Goal: Task Accomplishment & Management: Use online tool/utility

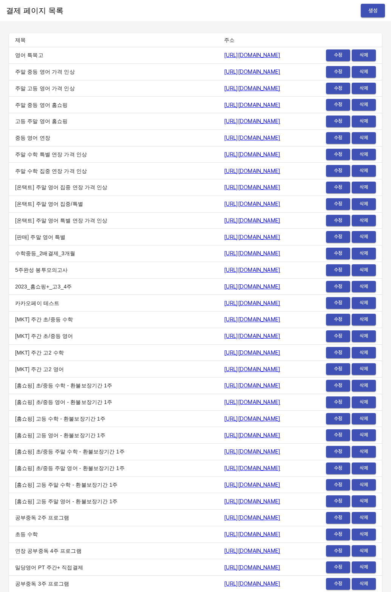
scroll to position [7239, 0]
click at [372, 19] on div "결제 페이지 목록 생성" at bounding box center [195, 10] width 391 height 21
click at [374, 14] on span "생성" at bounding box center [373, 10] width 12 height 9
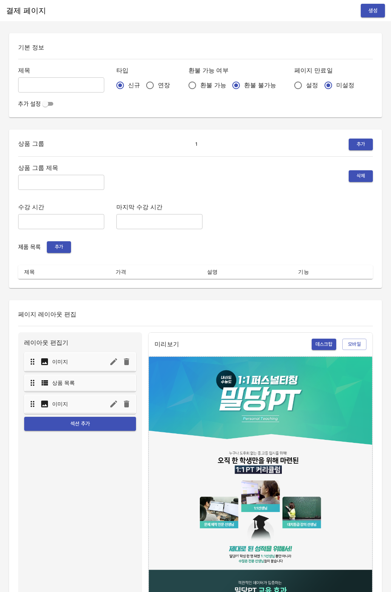
drag, startPoint x: 129, startPoint y: 81, endPoint x: 188, endPoint y: 91, distance: 60.2
click at [142, 81] on input "연장" at bounding box center [150, 85] width 16 height 16
radio input "true"
click at [290, 84] on input "설정" at bounding box center [298, 85] width 16 height 16
radio input "true"
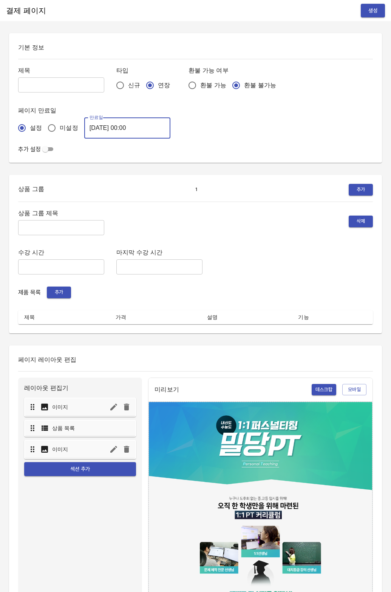
click at [124, 125] on input "[DATE] 00:00" at bounding box center [127, 127] width 86 height 21
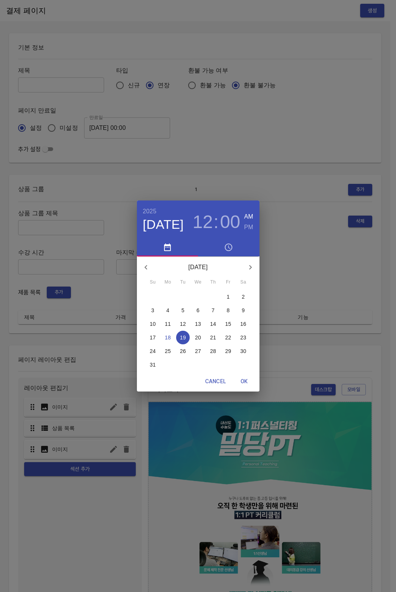
click at [183, 353] on p "26" at bounding box center [183, 351] width 6 height 8
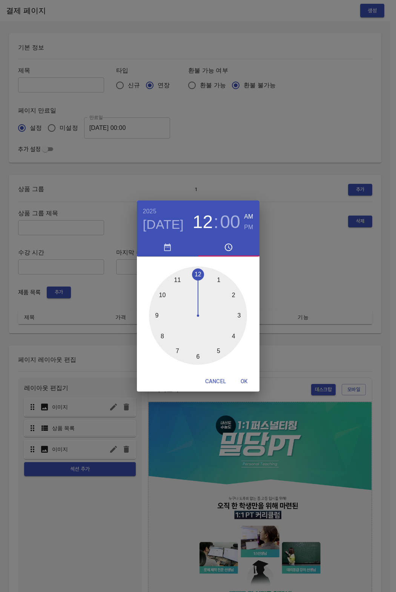
click at [245, 387] on button "OK" at bounding box center [245, 381] width 24 height 14
type input "[DATE] 00:00"
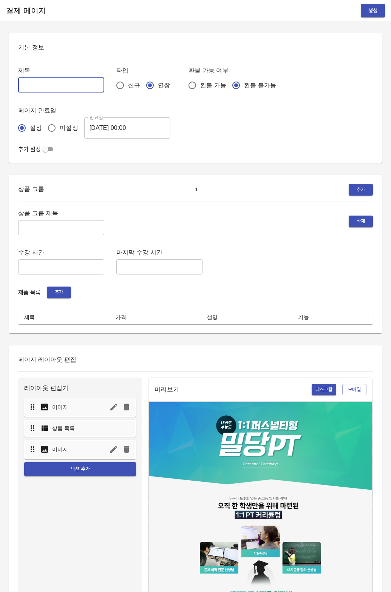
click at [59, 91] on input "text" at bounding box center [61, 84] width 86 height 15
type input "0818_변규민"
click at [22, 220] on input "text" at bounding box center [61, 227] width 86 height 15
type input "주"
type input "주간 집중관리"
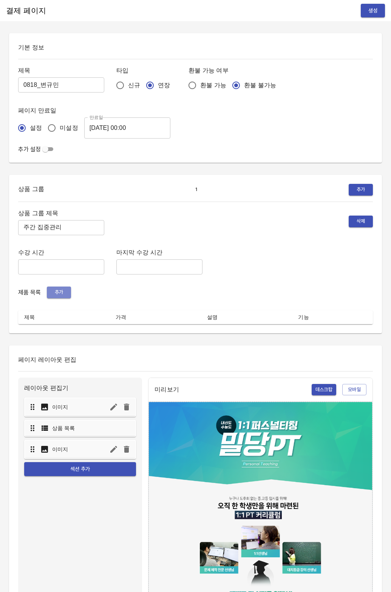
click at [57, 288] on span "추가" at bounding box center [59, 292] width 17 height 9
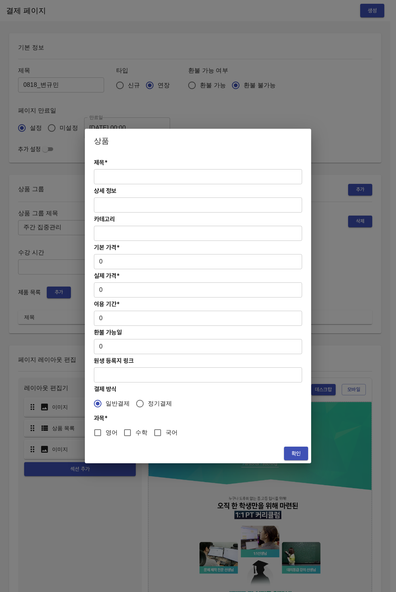
click at [100, 176] on input "text" at bounding box center [198, 176] width 208 height 15
paste input "[연장] 초등 수학PT 4주(약 1개월) 프로그램"
type input "[연장] 초등 수학PT 4주(약 1개월) 프로그램"
drag, startPoint x: 133, startPoint y: 265, endPoint x: 108, endPoint y: 265, distance: 24.2
click at [131, 265] on input "0" at bounding box center [198, 261] width 208 height 15
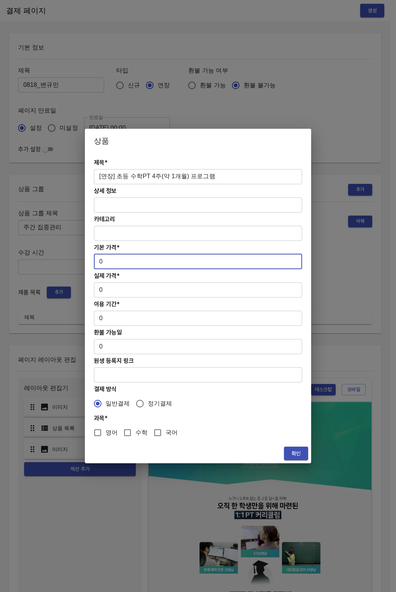
drag, startPoint x: 102, startPoint y: 264, endPoint x: 84, endPoint y: 261, distance: 17.9
click at [84, 261] on div "상품 제목* [연장] 초등 수학PT 4주(약 1개월) 프로그램 ​ 상세 정보 ​ 카테고리 ​ 기본 가격* 0 ​ 실제 가격* 0 ​ 이용 기간…" at bounding box center [198, 296] width 396 height 592
paste input "17900"
type input "179000"
drag, startPoint x: 122, startPoint y: 291, endPoint x: 116, endPoint y: 291, distance: 5.3
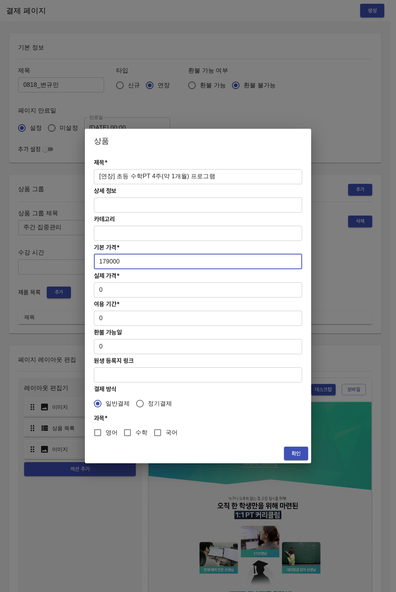
click at [121, 291] on input "0" at bounding box center [198, 289] width 208 height 15
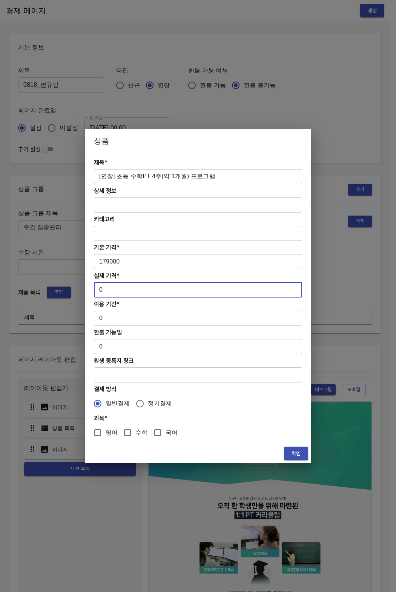
drag, startPoint x: 106, startPoint y: 290, endPoint x: 88, endPoint y: 288, distance: 18.2
click at [88, 288] on div "제목* [연장] 초등 수학PT 4주(약 1개월) 프로그램 ​ 상세 정보 ​ 카테고리 ​ 기본 가격* 179000 ​ 실제 가격* 0 ​ 이용 …" at bounding box center [198, 298] width 227 height 291
paste input "17900"
type input "179000"
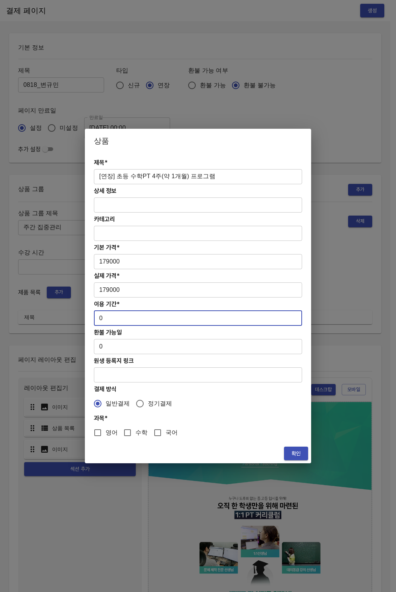
drag, startPoint x: 106, startPoint y: 317, endPoint x: 94, endPoint y: 316, distance: 12.2
click at [94, 316] on input "0" at bounding box center [198, 318] width 208 height 15
type input "28"
click at [130, 434] on input "수학" at bounding box center [128, 433] width 16 height 16
checkbox input "true"
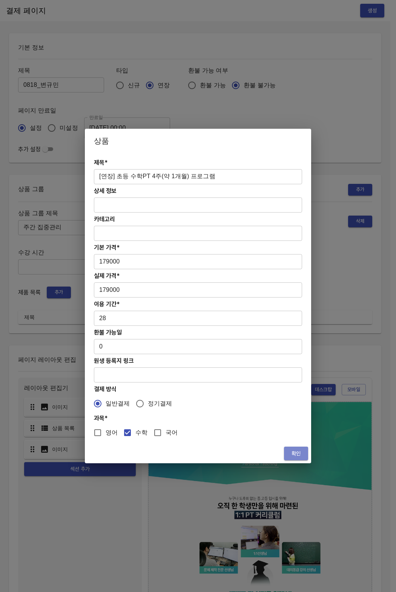
click at [297, 447] on button "확인" at bounding box center [296, 454] width 24 height 14
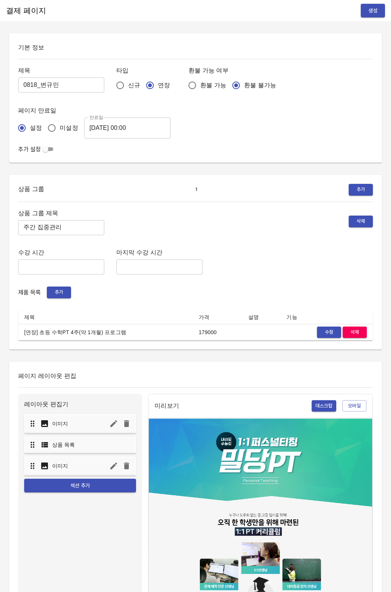
click at [234, 234] on div "상품 그룹 제목 주간 집중관리 ​ 삭제" at bounding box center [195, 221] width 354 height 27
click at [374, 15] on span "생성" at bounding box center [373, 10] width 12 height 9
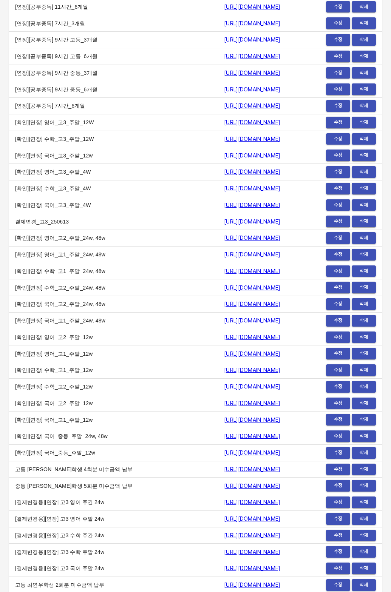
scroll to position [9181, 0]
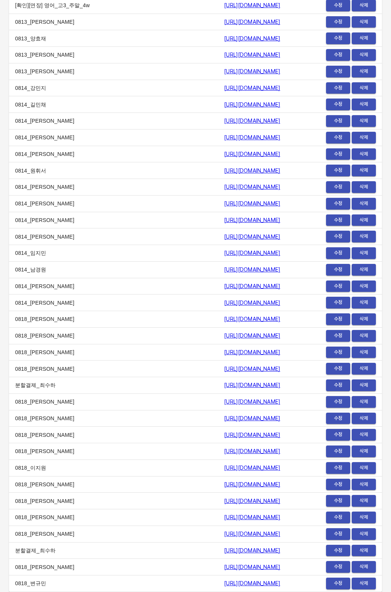
drag, startPoint x: 82, startPoint y: 563, endPoint x: 96, endPoint y: 591, distance: 31.1
click at [83, 564] on td "0818_[PERSON_NAME]" at bounding box center [113, 567] width 209 height 17
copy tr "0818_변규민 https://payment.mildang.kr/LoWZ4wtSa59mAHxezpCy3"
drag, startPoint x: 112, startPoint y: 588, endPoint x: 243, endPoint y: 578, distance: 131.4
click at [273, 581] on tr "0818_변규민 https://payment.mildang.kr/LoWZ4wtSa59mAHxezpCy3 수정 삭제" at bounding box center [195, 583] width 373 height 17
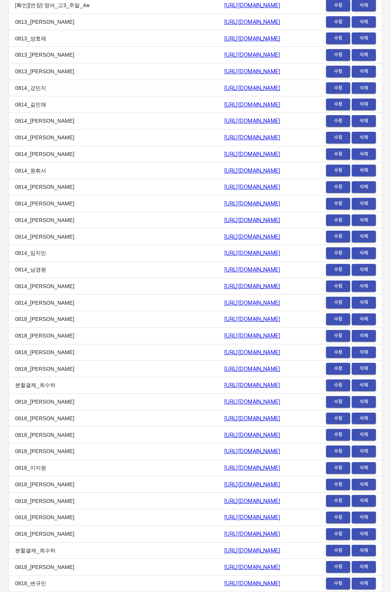
click at [88, 421] on td "0818_[PERSON_NAME]" at bounding box center [113, 418] width 209 height 17
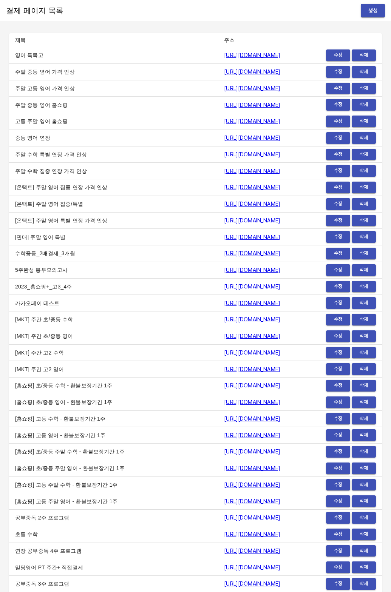
click at [375, 12] on span "생성" at bounding box center [373, 10] width 12 height 9
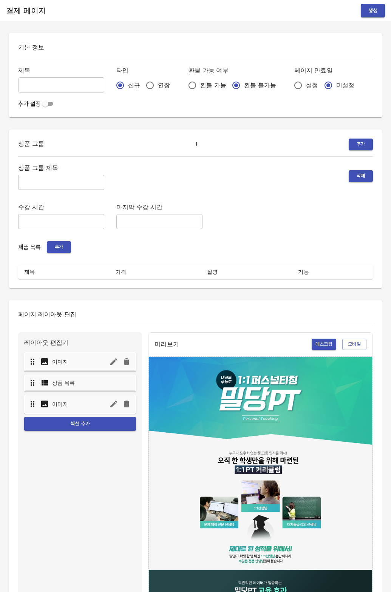
click at [128, 88] on span "신규" at bounding box center [134, 85] width 12 height 9
click at [125, 88] on input "신규" at bounding box center [120, 85] width 16 height 16
click at [142, 88] on input "연장" at bounding box center [150, 85] width 16 height 16
radio input "true"
click at [290, 86] on input "설정" at bounding box center [298, 85] width 16 height 16
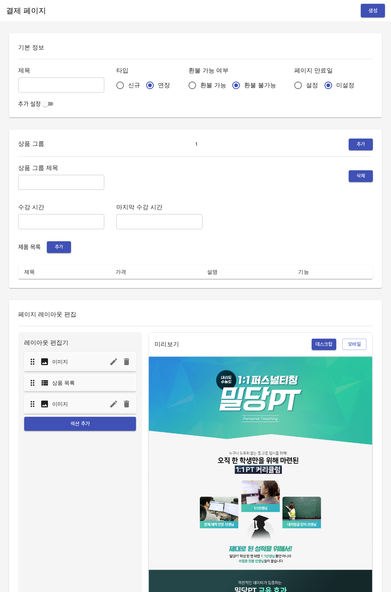
radio input "true"
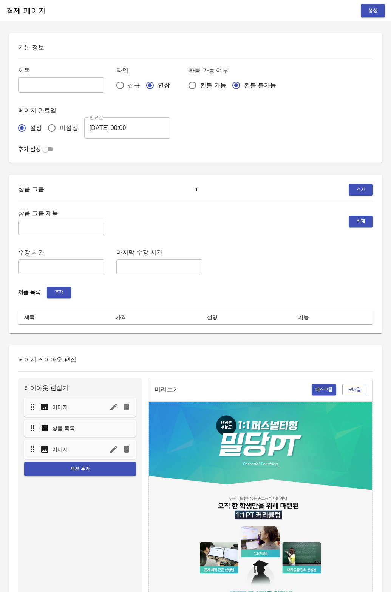
click at [128, 131] on input "[DATE] 00:00" at bounding box center [127, 127] width 86 height 21
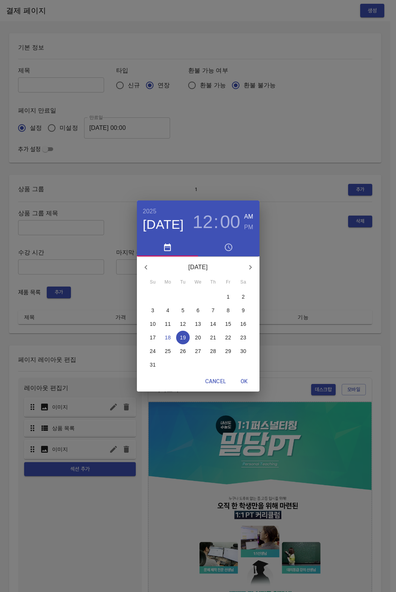
click at [179, 354] on span "26" at bounding box center [183, 351] width 14 height 8
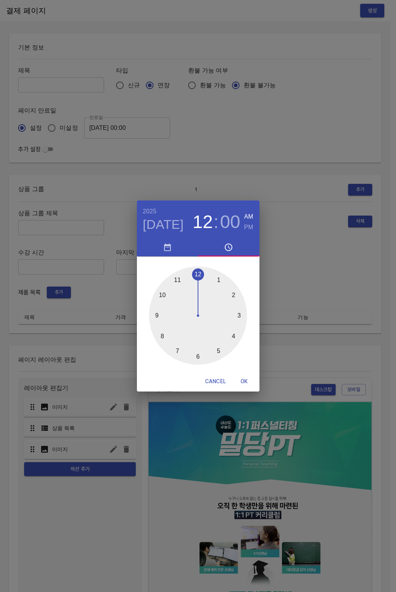
click at [240, 378] on span "OK" at bounding box center [245, 381] width 18 height 9
type input "[DATE] 00:00"
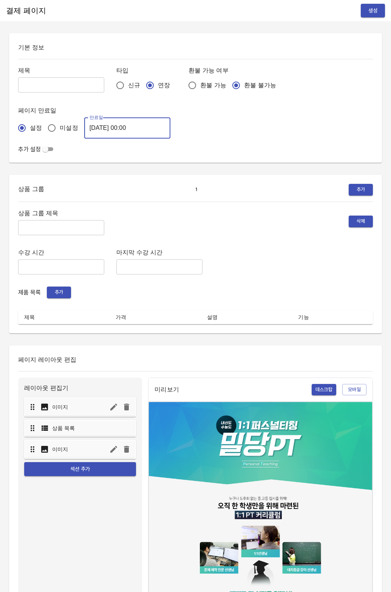
click at [54, 85] on input "text" at bounding box center [61, 84] width 86 height 15
type input "0818_[PERSON_NAME]"
click at [45, 223] on input "text" at bounding box center [61, 227] width 86 height 15
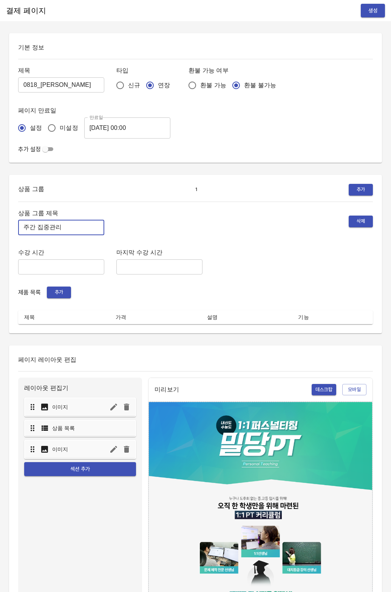
type input "주간 집중관리"
drag, startPoint x: 60, startPoint y: 302, endPoint x: 61, endPoint y: 296, distance: 6.1
click at [60, 302] on div "상품 그룹 제목 주간 집중관리 ​ 삭제 수강 시간 ​ 마지막 수강 시간 ​ 제품 목록 추가 제목 가격 설명 기능" at bounding box center [195, 266] width 354 height 116
click at [62, 294] on span "추가" at bounding box center [59, 292] width 17 height 9
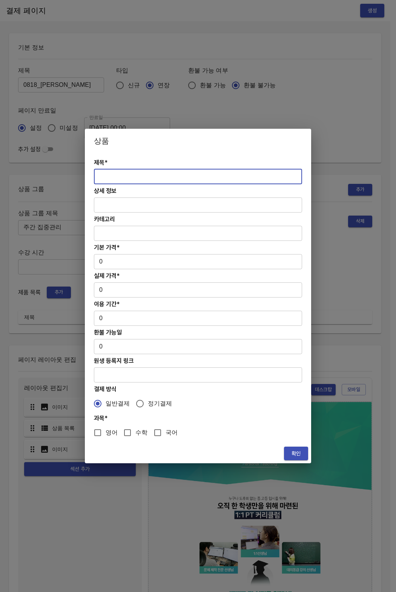
click at [123, 172] on input "text" at bounding box center [198, 176] width 208 height 15
paste input "[연장] 고등 주간 집중관리 수학 4주(약 1개월) 프로그램"
type input "[연장] 고등 주간 집중관리 수학 4주(약 1개월) 프로그램"
click at [118, 259] on input "0" at bounding box center [198, 261] width 208 height 15
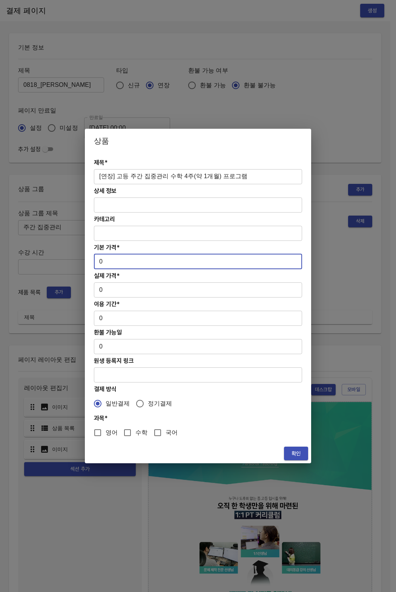
drag, startPoint x: 94, startPoint y: 260, endPoint x: 89, endPoint y: 260, distance: 4.9
click at [89, 260] on div "제목* [연장] 고등 주간 집중관리 수학 4주(약 1개월) 프로그램 ​ 상세 정보 ​ 카테고리 ​ 기본 가격* 0 ​ 실제 가격* 0 ​ 이용…" at bounding box center [198, 298] width 227 height 291
paste input "31300"
type input "313000"
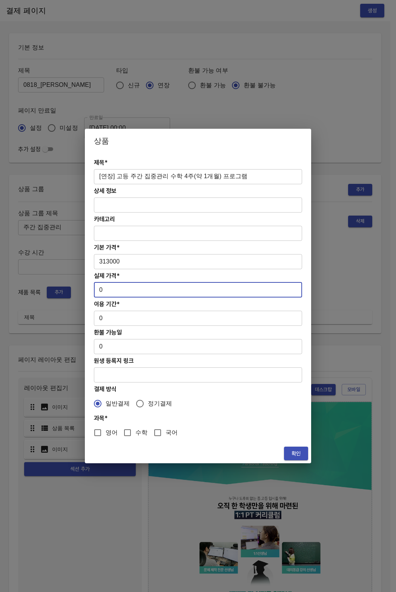
drag, startPoint x: 111, startPoint y: 284, endPoint x: 103, endPoint y: 292, distance: 11.5
click at [111, 284] on input "0" at bounding box center [198, 289] width 208 height 15
drag, startPoint x: 103, startPoint y: 292, endPoint x: 96, endPoint y: 293, distance: 7.6
click at [96, 293] on input "0" at bounding box center [198, 289] width 208 height 15
paste input "31300"
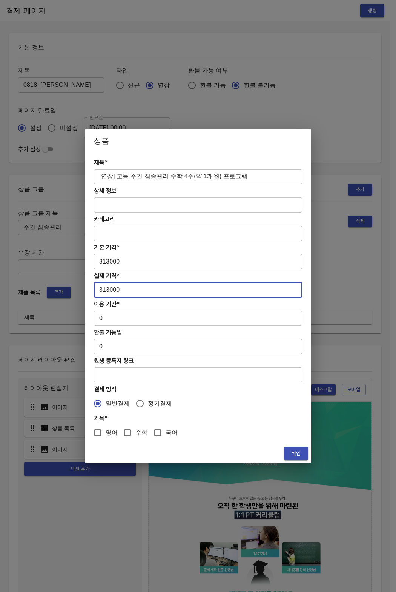
type input "313000"
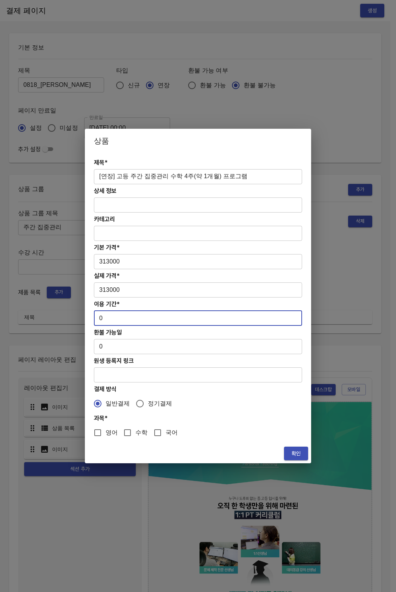
drag, startPoint x: 106, startPoint y: 319, endPoint x: 94, endPoint y: 316, distance: 13.0
click at [94, 316] on input "0" at bounding box center [198, 318] width 208 height 15
type input "28"
click at [125, 436] on input "수학" at bounding box center [128, 433] width 16 height 16
checkbox input "true"
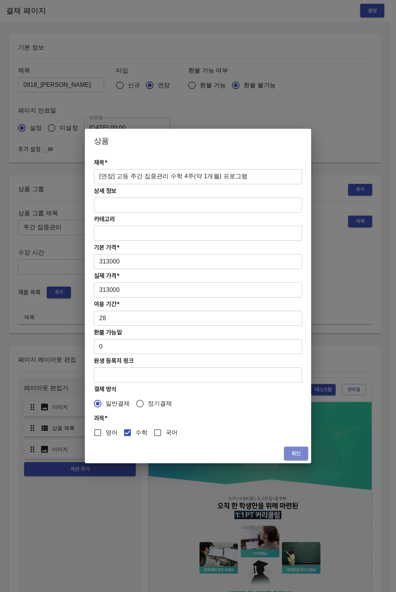
click at [303, 450] on button "확인" at bounding box center [296, 454] width 24 height 14
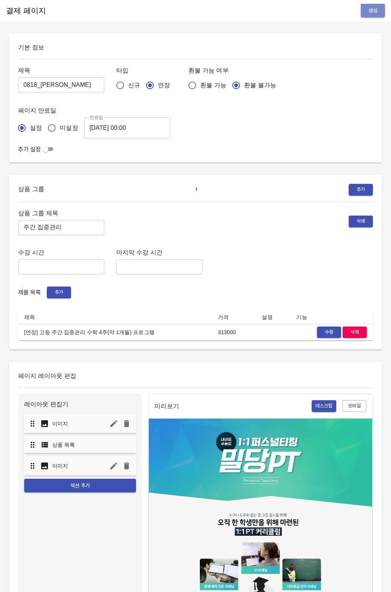
click at [362, 15] on button "생성" at bounding box center [373, 11] width 24 height 14
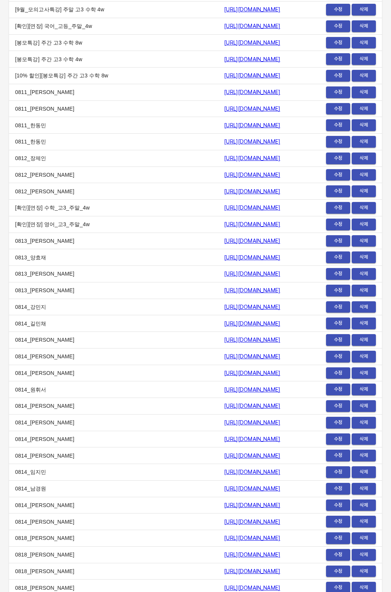
scroll to position [9197, 0]
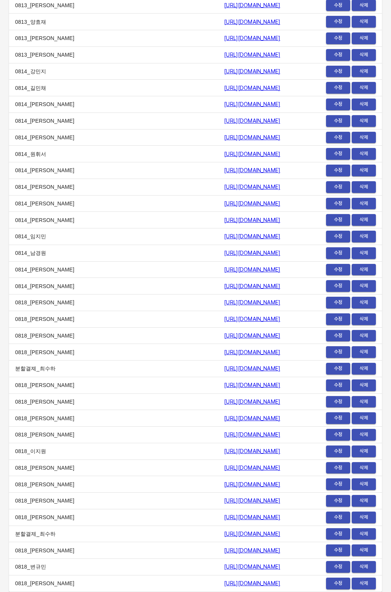
click at [106, 585] on td "0818_[PERSON_NAME]" at bounding box center [113, 583] width 209 height 17
copy tr "0818_박한별 [URL][DOMAIN_NAME]"
drag, startPoint x: 108, startPoint y: 584, endPoint x: 279, endPoint y: 584, distance: 170.6
click at [279, 584] on tr "0818_박한별 [URL][DOMAIN_NAME] 수정 삭제" at bounding box center [195, 583] width 373 height 17
